Goal: Task Accomplishment & Management: Use online tool/utility

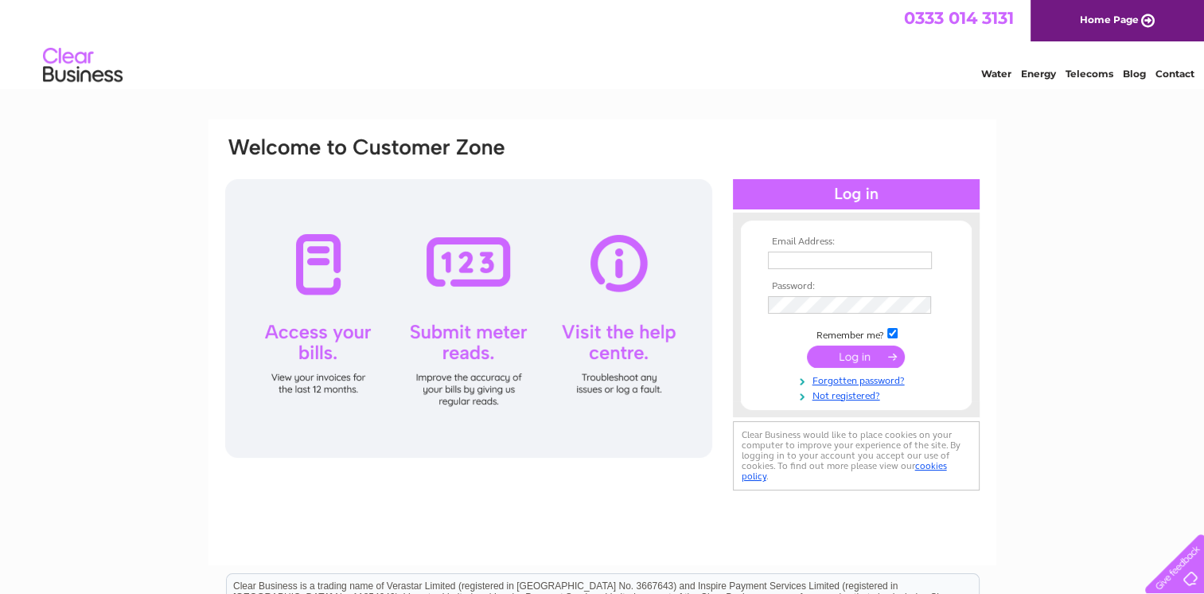
type input "jvmhaworth@hotmail.co.uk"
click at [877, 358] on input "submit" at bounding box center [856, 356] width 98 height 22
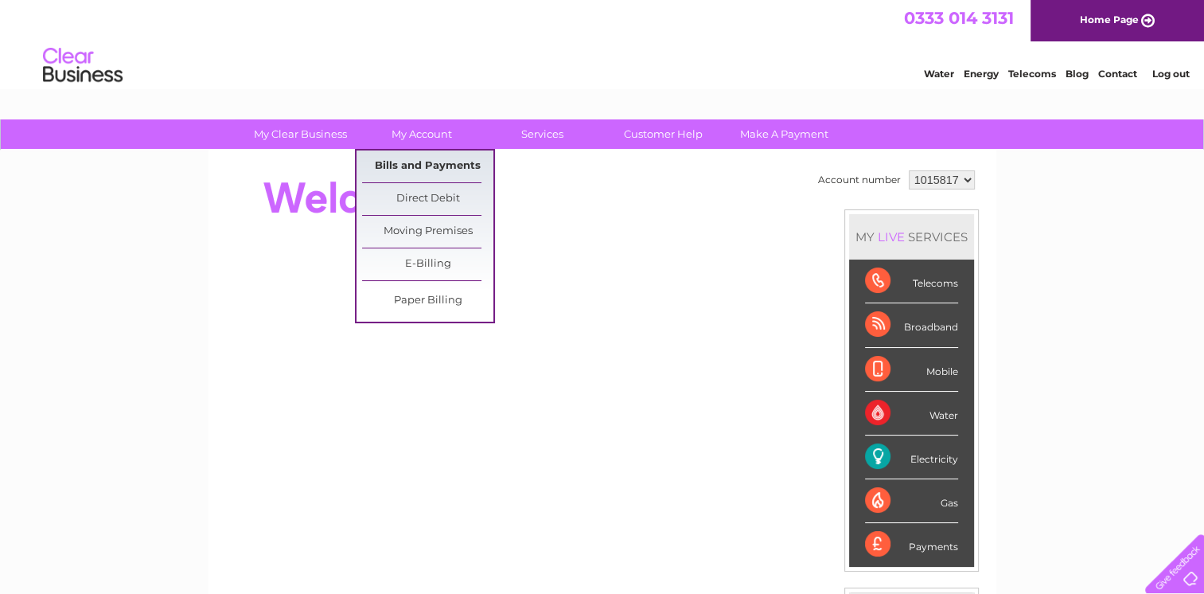
click at [411, 160] on link "Bills and Payments" at bounding box center [427, 166] width 131 height 32
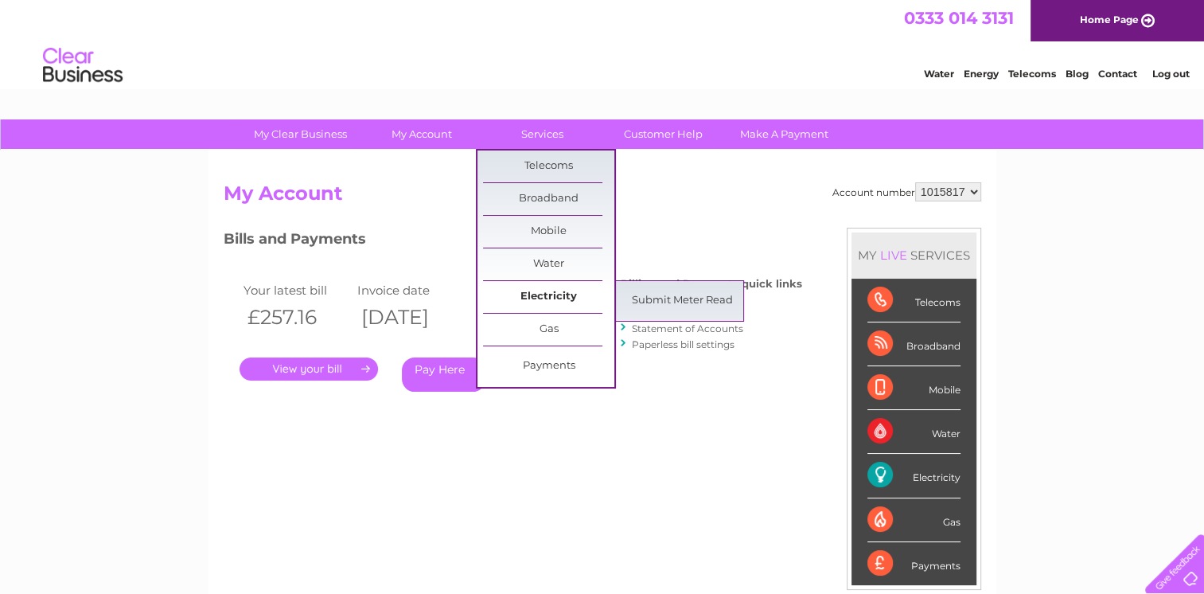
click at [544, 299] on link "Electricity" at bounding box center [548, 297] width 131 height 32
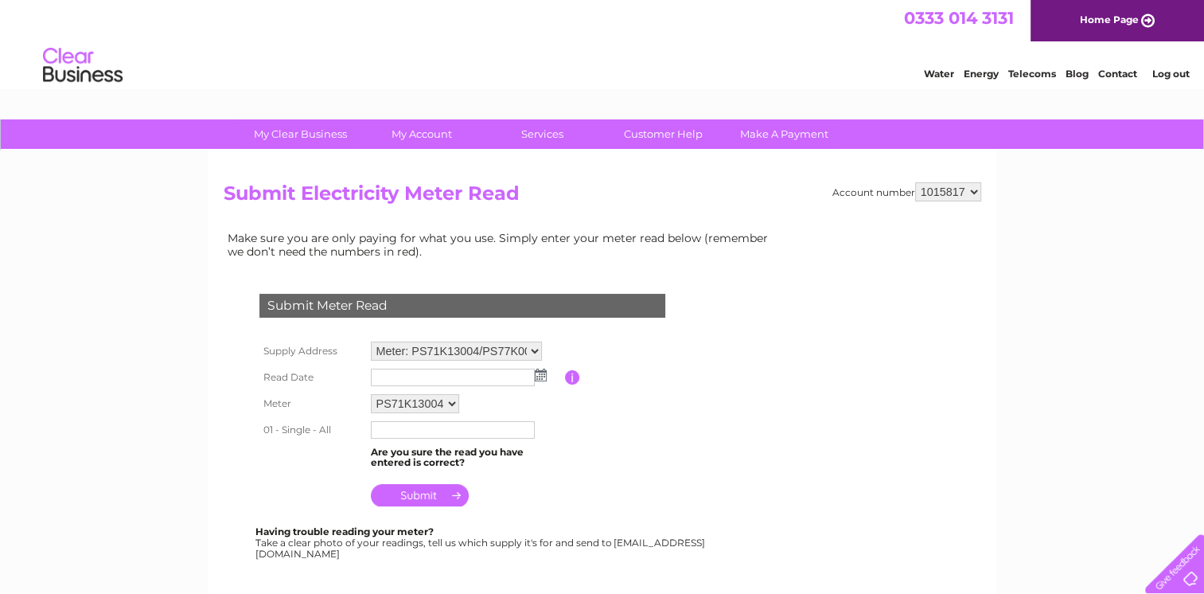
click at [538, 374] on img at bounding box center [541, 375] width 12 height 13
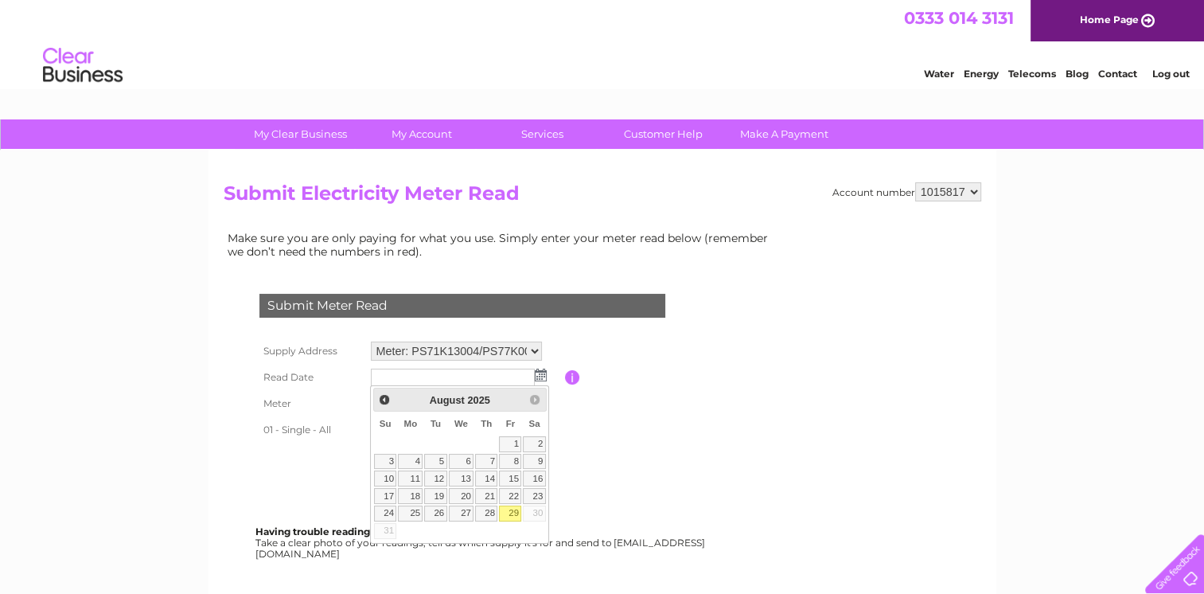
click at [511, 512] on link "29" at bounding box center [510, 513] width 22 height 16
type input "2025/08/29"
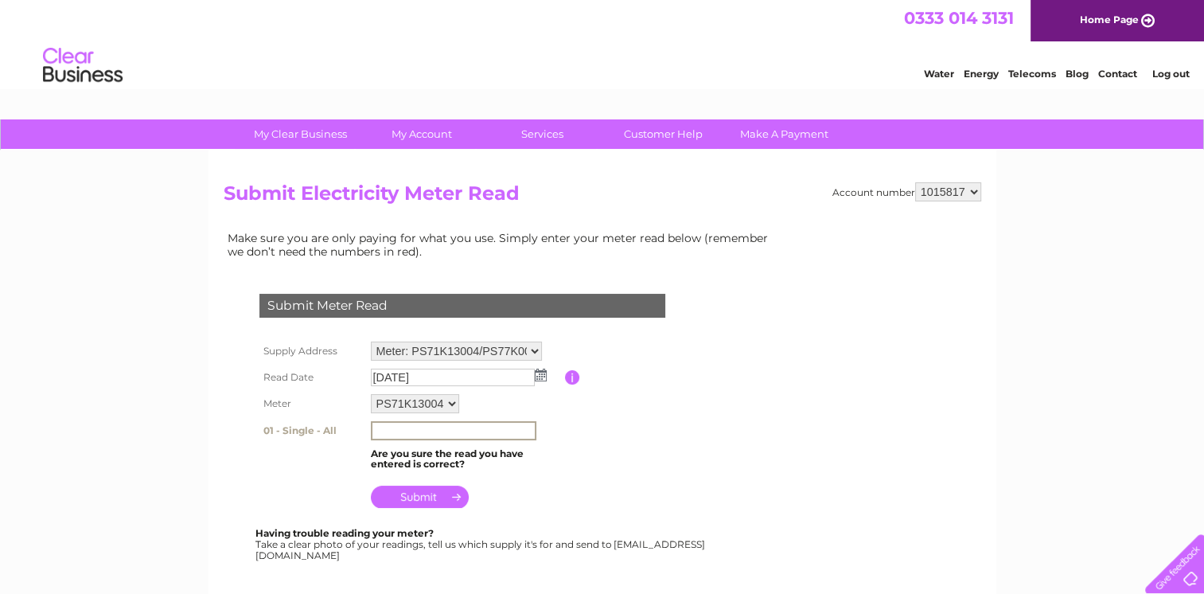
click at [384, 433] on input "text" at bounding box center [454, 430] width 166 height 19
type input "77867"
click at [421, 492] on input "submit" at bounding box center [420, 495] width 98 height 22
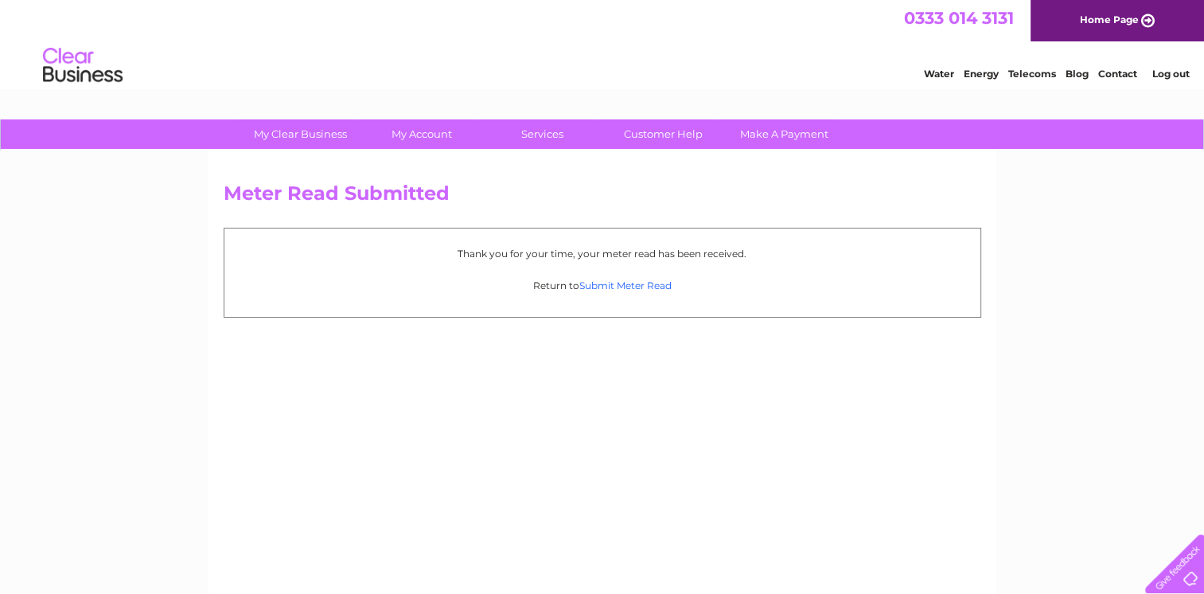
click at [621, 279] on link "Submit Meter Read" at bounding box center [626, 285] width 92 height 12
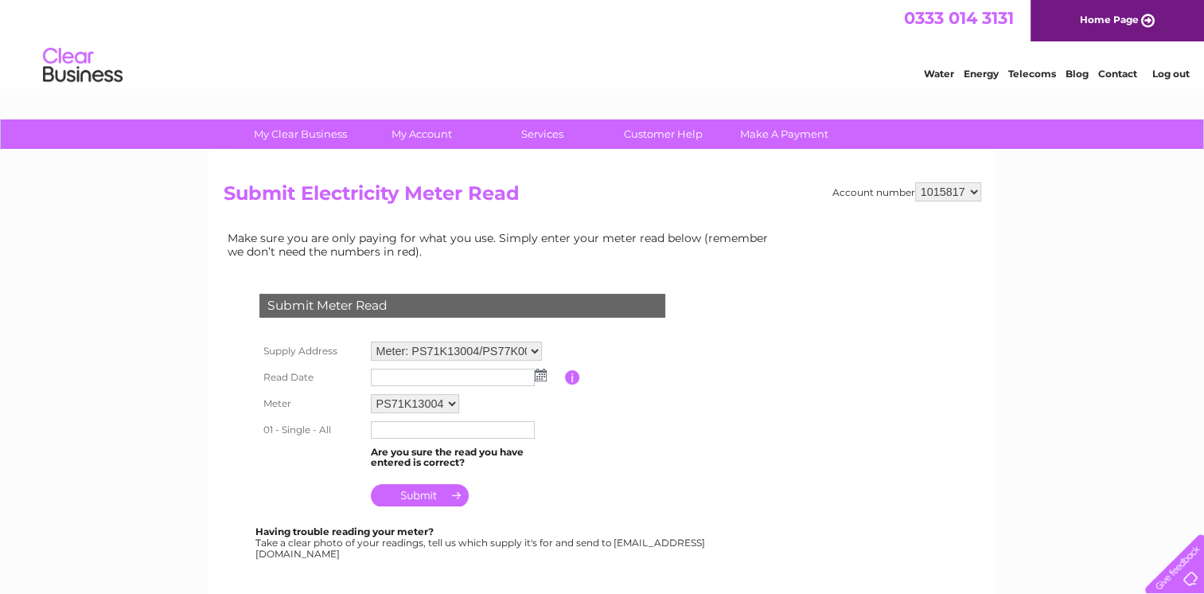
click at [540, 373] on img at bounding box center [541, 375] width 12 height 13
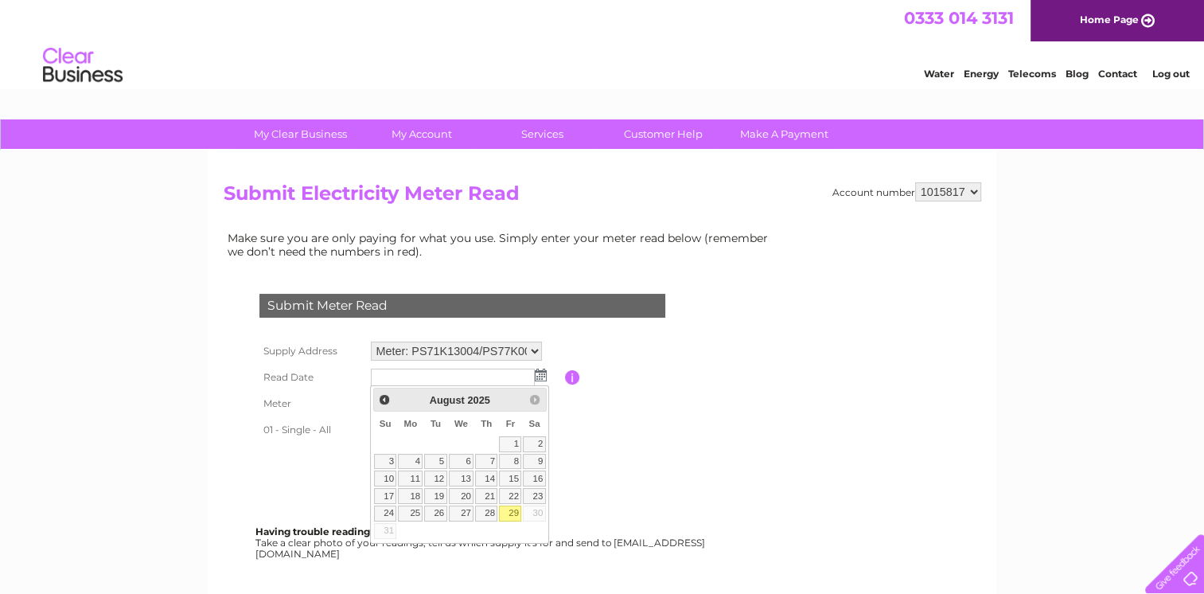
click at [512, 513] on link "29" at bounding box center [510, 513] width 22 height 16
type input "[DATE]"
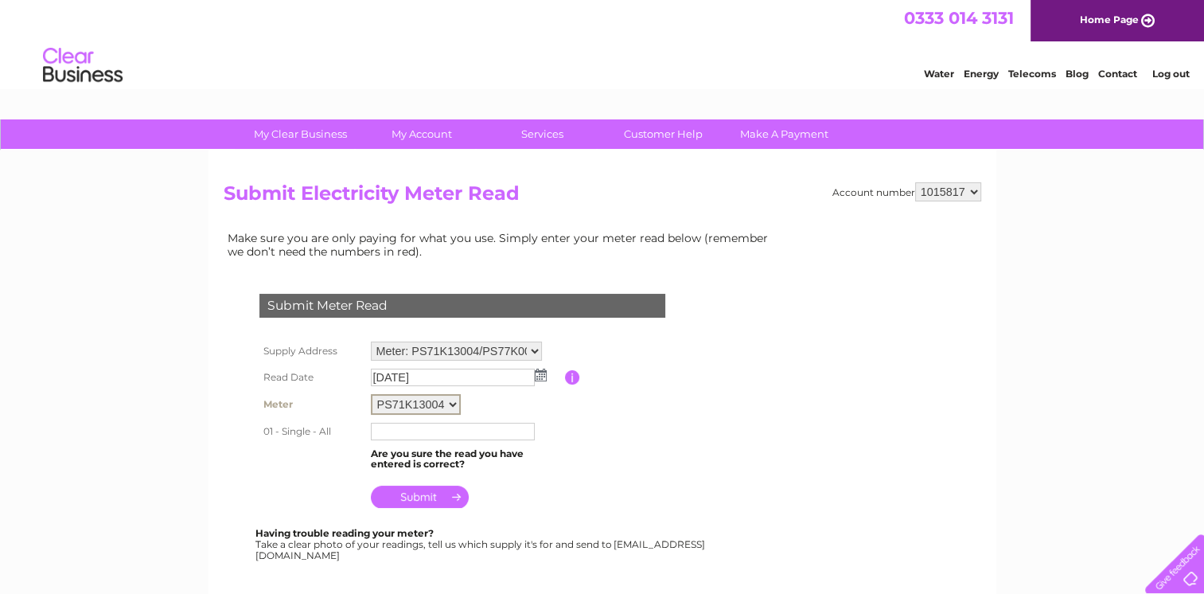
click at [448, 402] on select "PS71K13004 PS77K00526 PS80K02629" at bounding box center [416, 404] width 90 height 21
select select "168343"
click at [371, 394] on select "PS71K13004 PS77K00526 PS80K02629" at bounding box center [416, 404] width 90 height 21
click at [541, 373] on img at bounding box center [541, 375] width 12 height 13
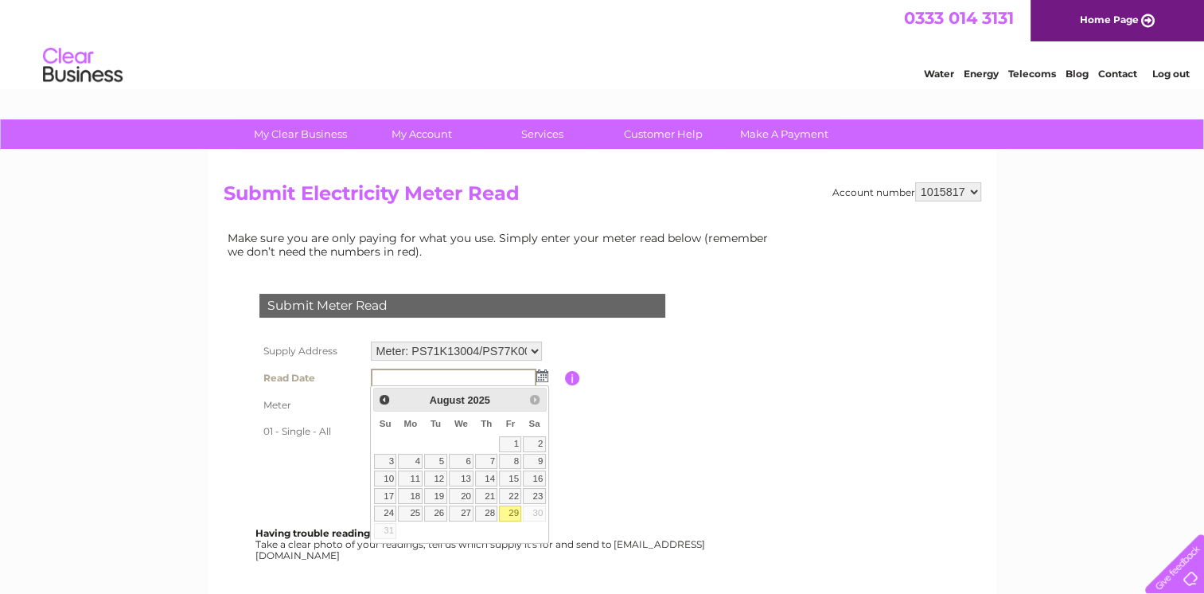
click at [512, 511] on link "29" at bounding box center [510, 513] width 22 height 16
type input "2025/08/29"
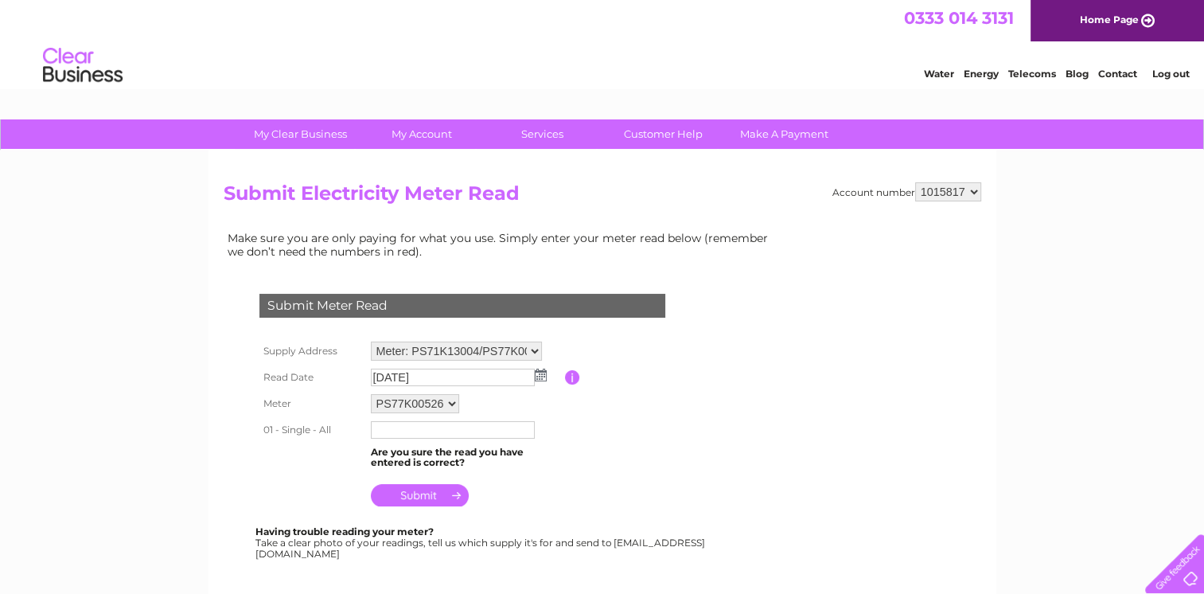
click at [381, 427] on input "text" at bounding box center [453, 430] width 164 height 18
type input "58997"
click at [433, 495] on input "submit" at bounding box center [420, 495] width 98 height 22
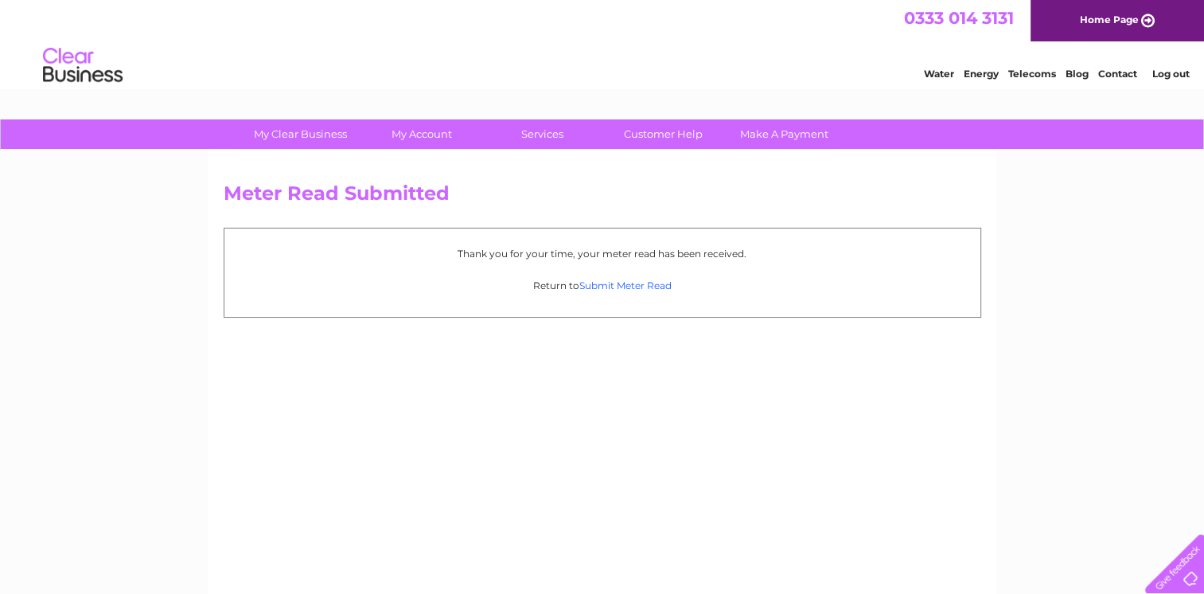
click at [608, 288] on link "Submit Meter Read" at bounding box center [626, 285] width 92 height 12
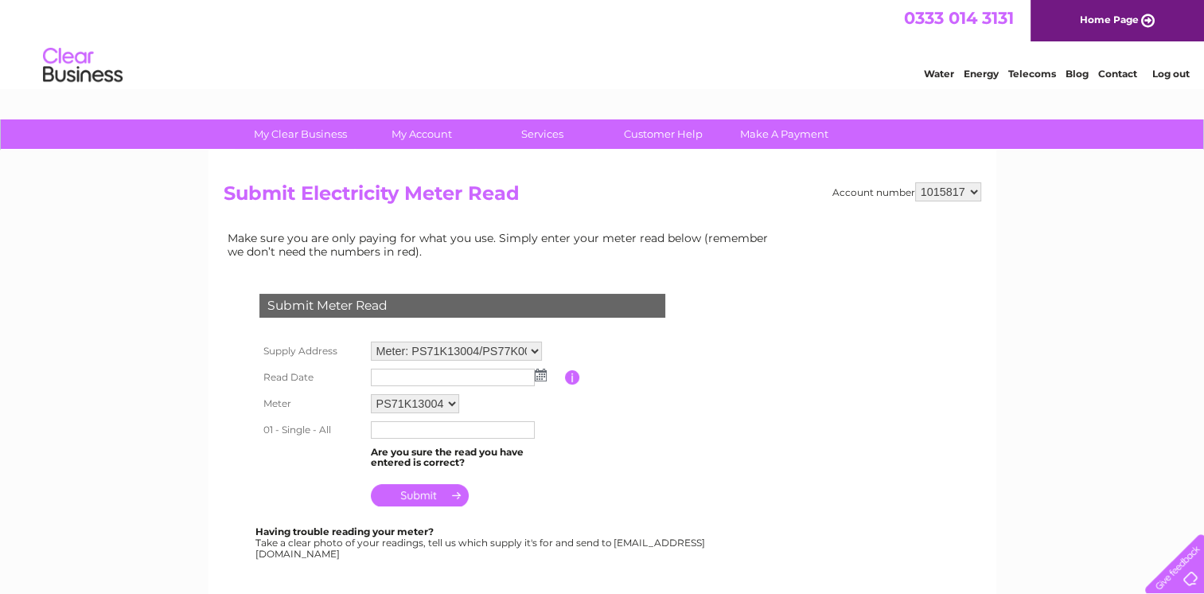
click at [538, 375] on img at bounding box center [541, 375] width 12 height 13
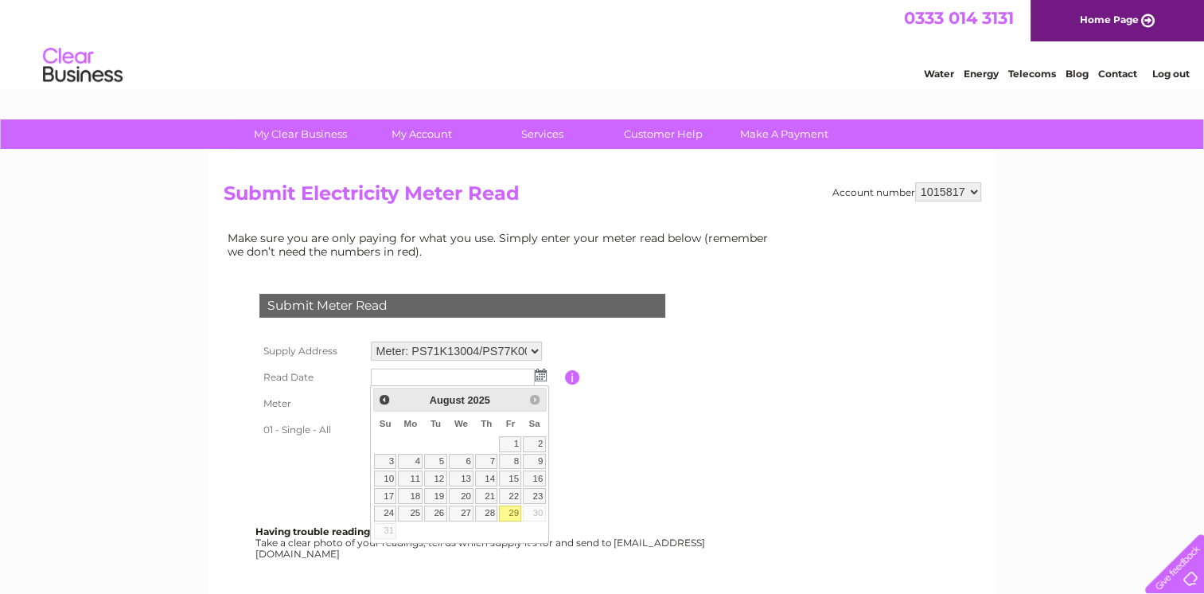
click at [513, 510] on link "29" at bounding box center [510, 513] width 22 height 16
type input "2025/08/29"
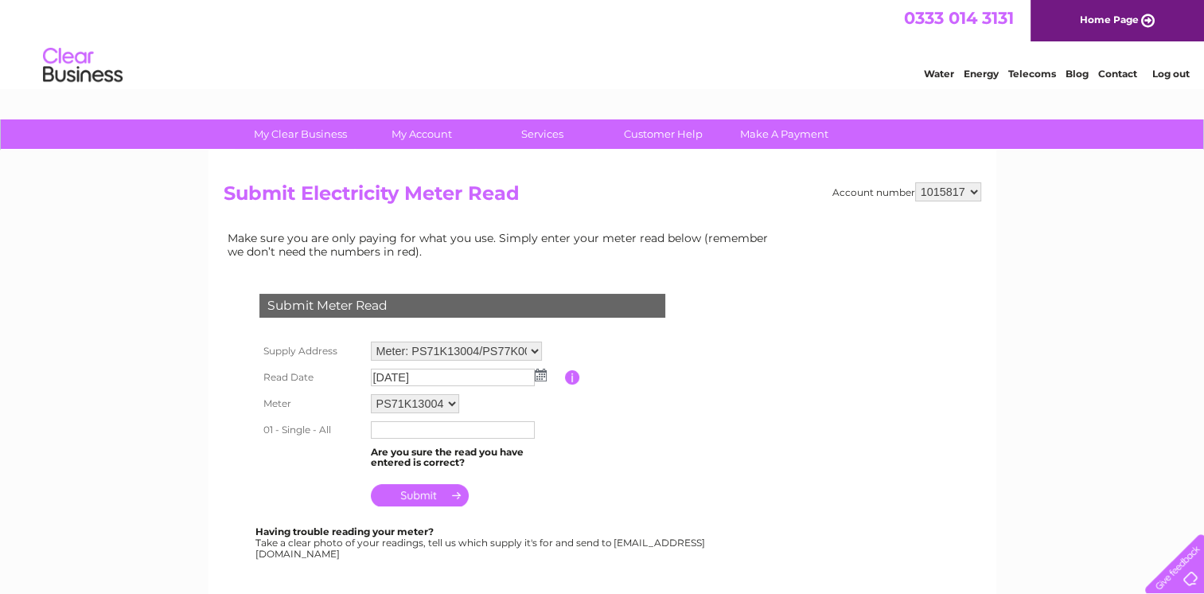
click at [450, 403] on select "PS71K13004 PS77K00526 PS80K02629" at bounding box center [415, 403] width 88 height 19
select select "168344"
click at [371, 394] on select "PS71K13004 PS77K00526 PS80K02629" at bounding box center [416, 404] width 90 height 21
click at [538, 374] on img at bounding box center [541, 375] width 12 height 13
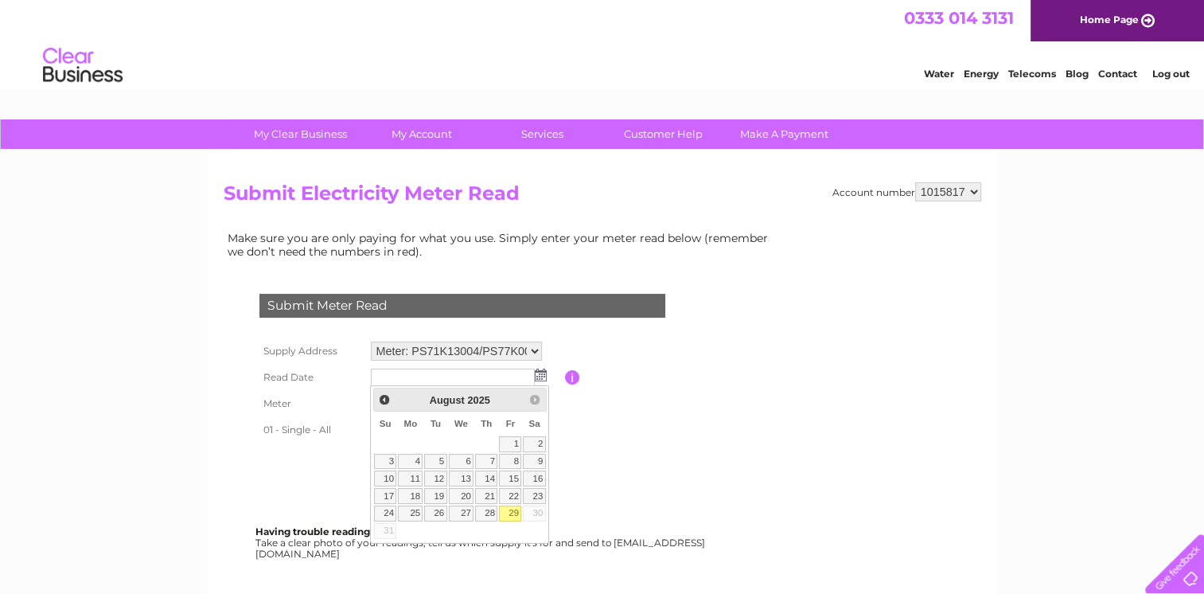
click at [513, 506] on link "29" at bounding box center [510, 513] width 22 height 16
type input "2025/08/29"
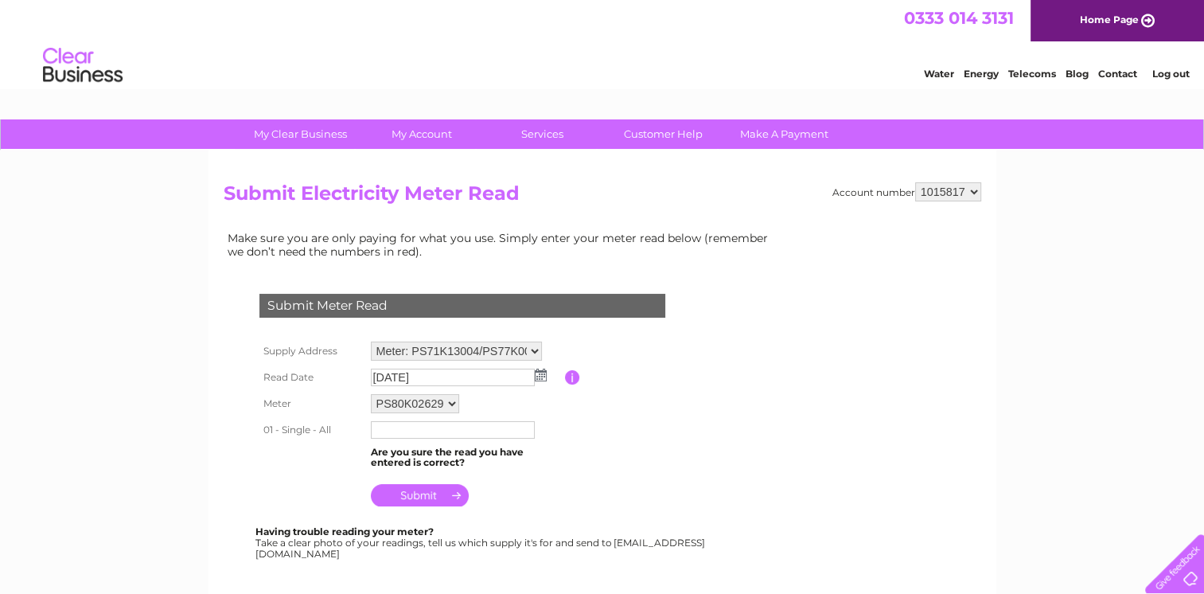
click at [388, 431] on input "text" at bounding box center [453, 430] width 164 height 18
type input "44591"
click at [419, 494] on input "submit" at bounding box center [420, 497] width 98 height 22
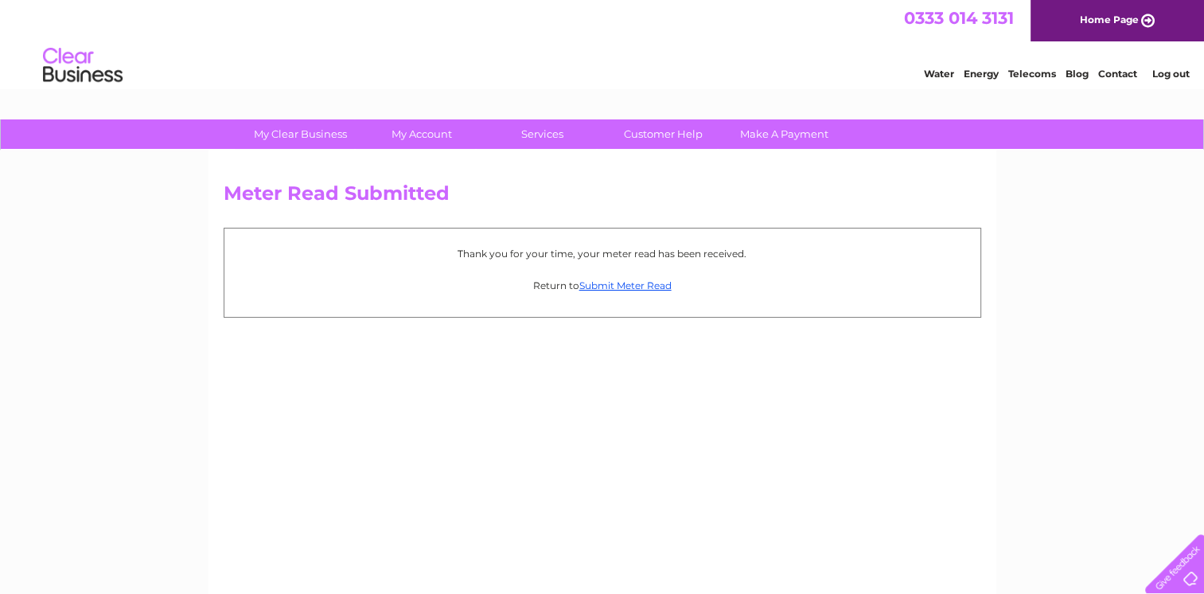
click at [1171, 69] on link "Log out" at bounding box center [1170, 74] width 37 height 12
